Goal: Navigation & Orientation: Find specific page/section

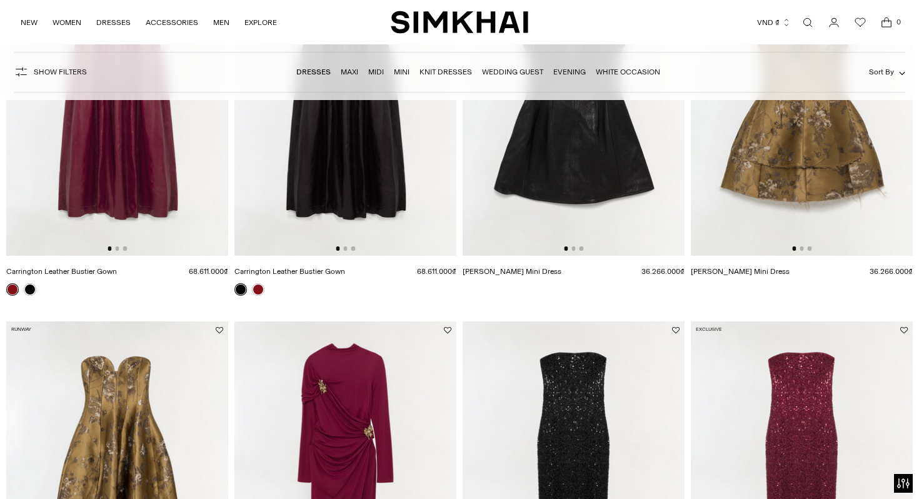
scroll to position [403, 0]
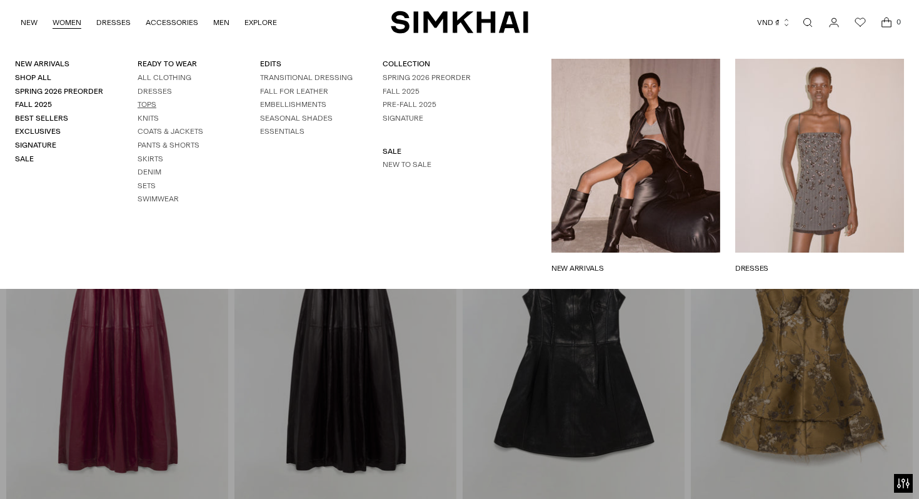
click at [145, 103] on link "Tops" at bounding box center [147, 104] width 19 height 9
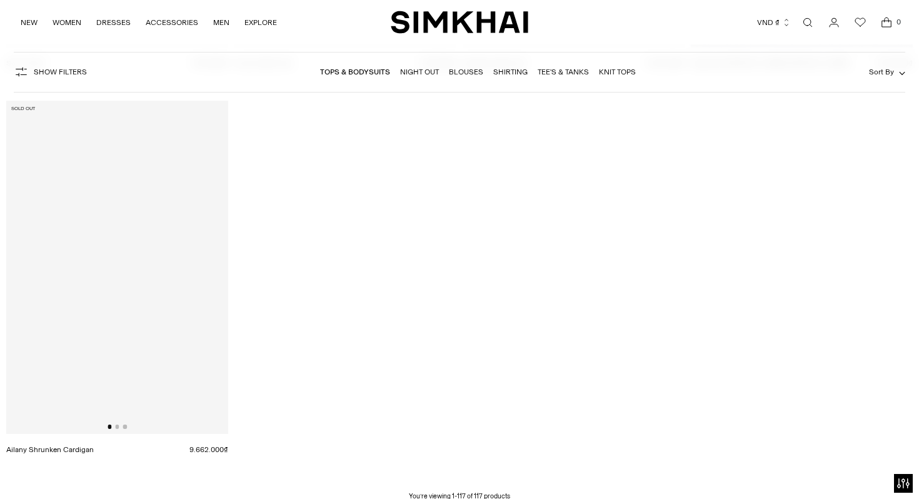
scroll to position [11791, 0]
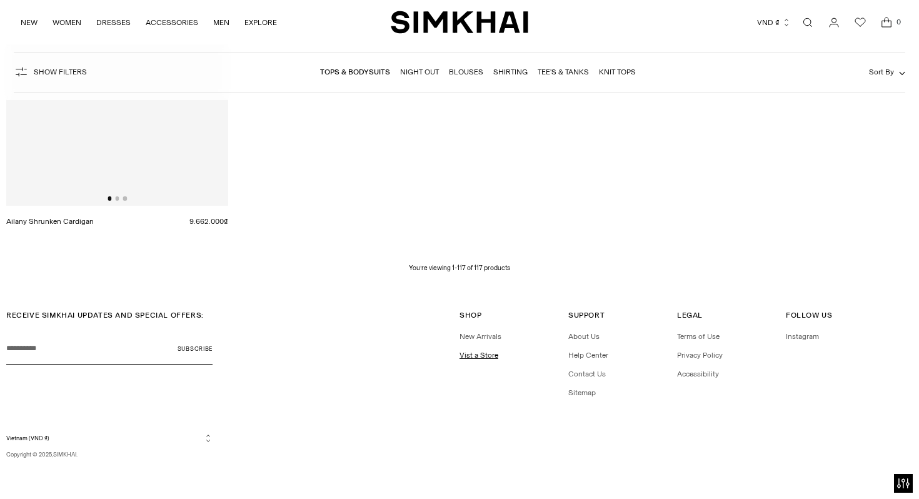
click at [489, 356] on link "Vist a Store" at bounding box center [478, 355] width 39 height 9
